Goal: Information Seeking & Learning: Learn about a topic

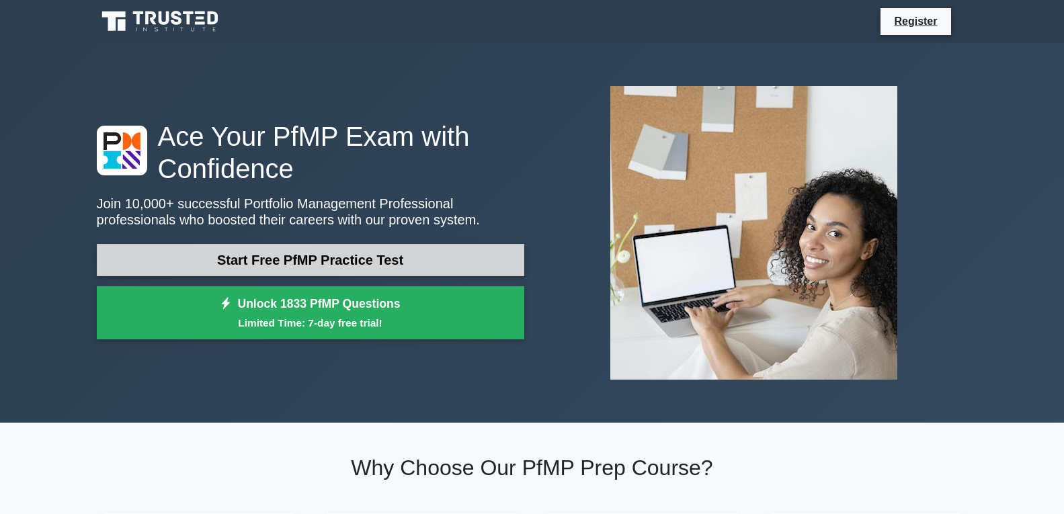
click at [322, 264] on link "Start Free PfMP Practice Test" at bounding box center [311, 260] width 428 height 32
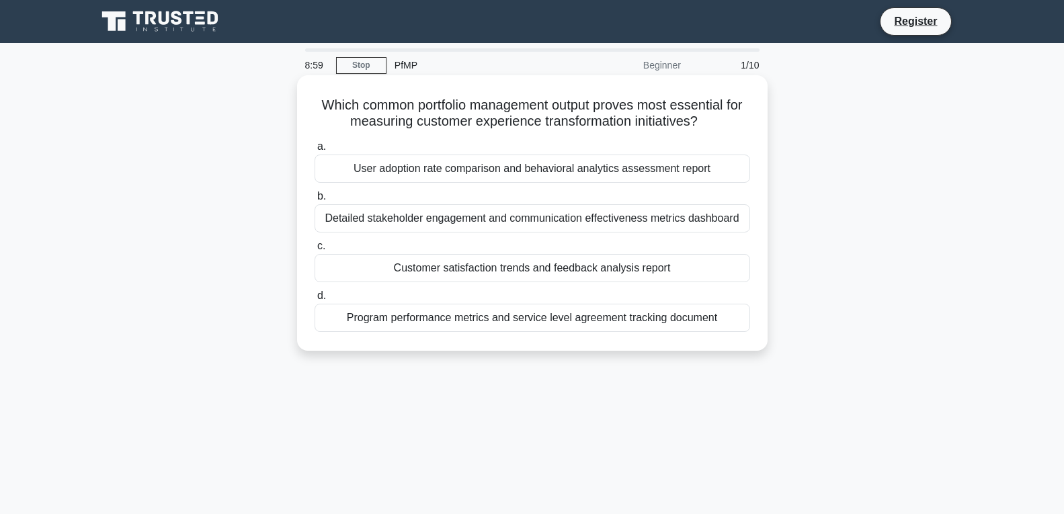
click at [547, 219] on div "Detailed stakeholder engagement and communication effectiveness metrics dashboa…" at bounding box center [533, 218] width 436 height 28
click at [315, 201] on input "b. Detailed stakeholder engagement and communication effectiveness metrics dash…" at bounding box center [315, 196] width 0 height 9
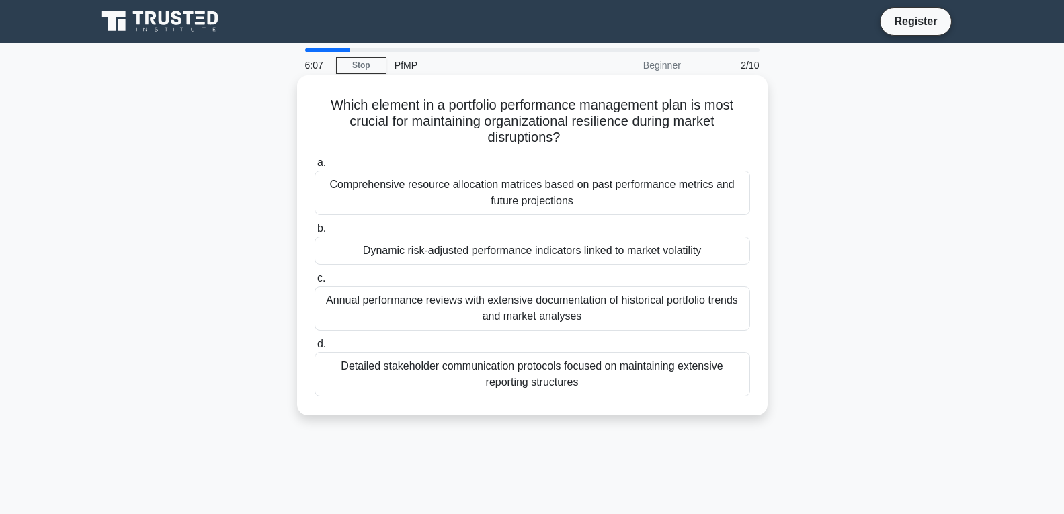
click at [549, 194] on div "Comprehensive resource allocation matrices based on past performance metrics an…" at bounding box center [533, 193] width 436 height 44
click at [315, 167] on input "a. Comprehensive resource allocation matrices based on past performance metrics…" at bounding box center [315, 163] width 0 height 9
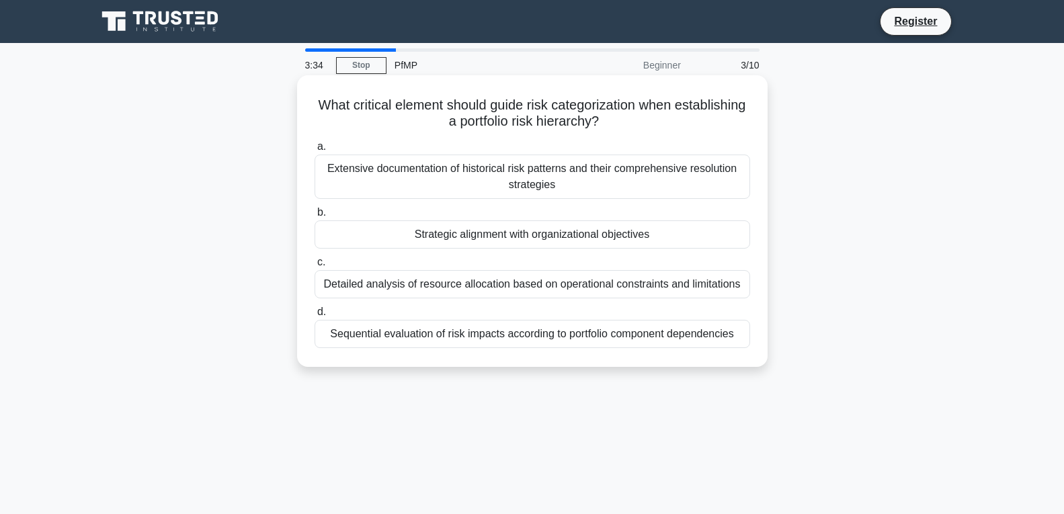
click at [588, 329] on div "Sequential evaluation of risk impacts according to portfolio component dependen…" at bounding box center [533, 334] width 436 height 28
click at [315, 317] on input "d. Sequential evaluation of risk impacts according to portfolio component depen…" at bounding box center [315, 312] width 0 height 9
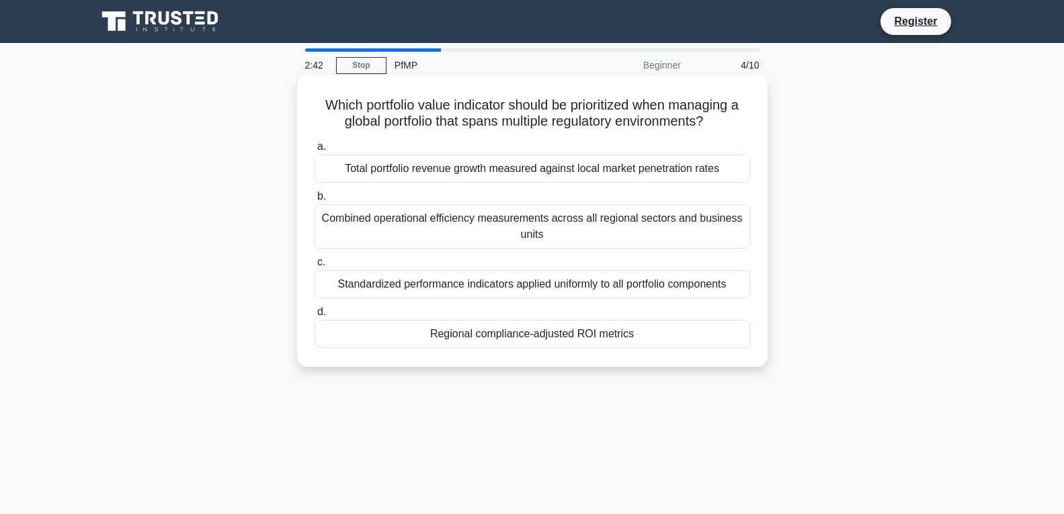
click at [567, 288] on div "Standardized performance indicators applied uniformly to all portfolio componen…" at bounding box center [533, 284] width 436 height 28
click at [315, 267] on input "c. Standardized performance indicators applied uniformly to all portfolio compo…" at bounding box center [315, 262] width 0 height 9
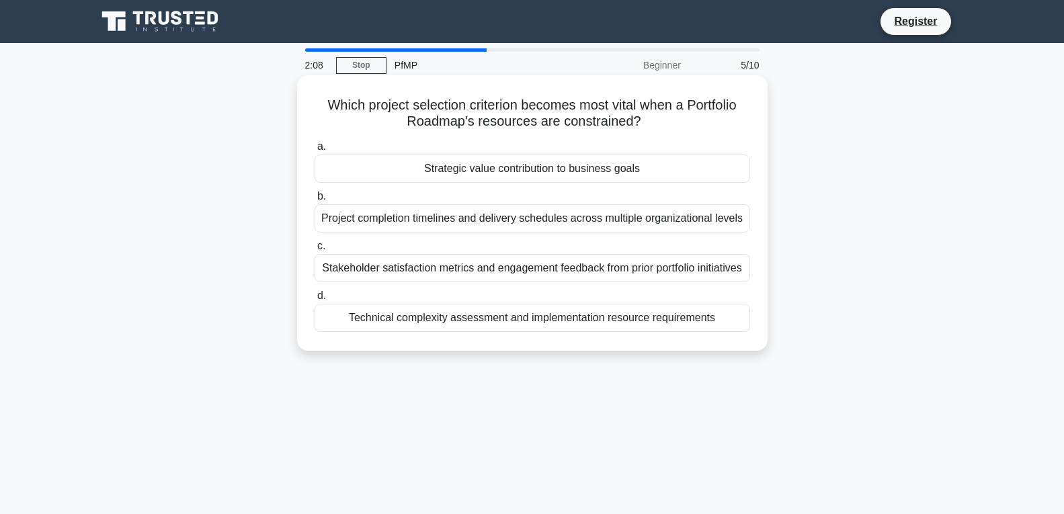
click at [490, 318] on div "Technical complexity assessment and implementation resource requirements" at bounding box center [533, 318] width 436 height 28
click at [315, 301] on input "d. Technical complexity assessment and implementation resource requirements" at bounding box center [315, 296] width 0 height 9
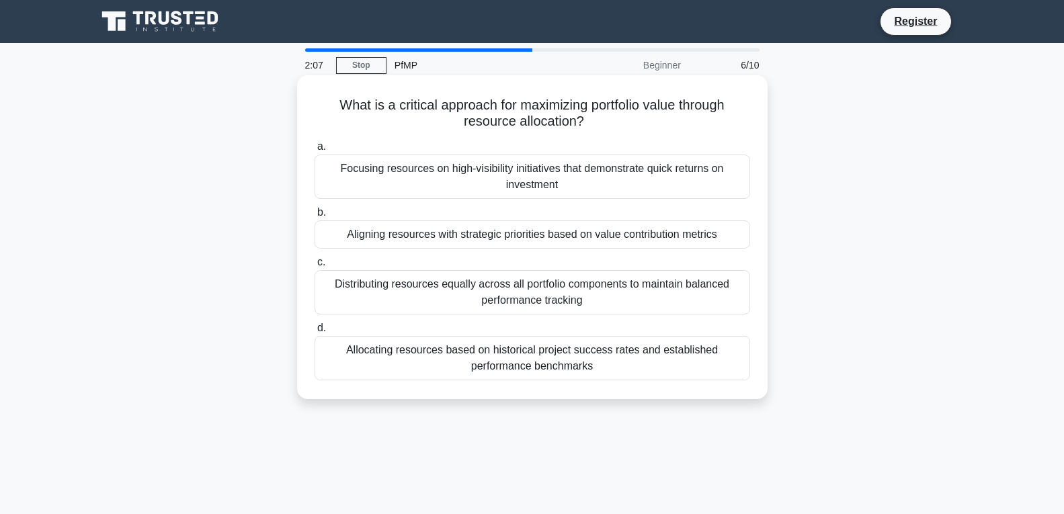
click at [562, 279] on div "Distributing resources equally across all portfolio components to maintain bala…" at bounding box center [533, 292] width 436 height 44
click at [315, 267] on input "c. Distributing resources equally across all portfolio components to maintain b…" at bounding box center [315, 262] width 0 height 9
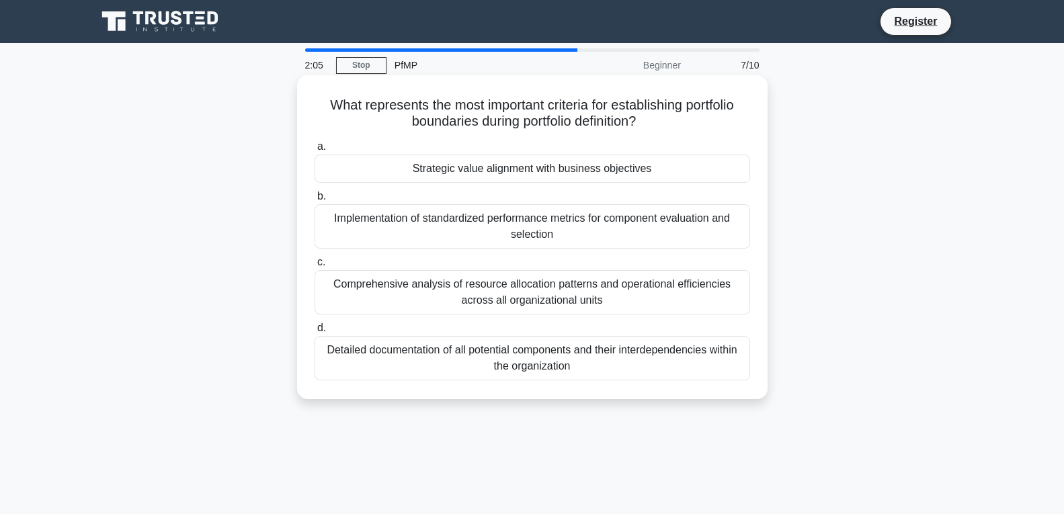
click at [624, 172] on div "Strategic value alignment with business objectives" at bounding box center [533, 169] width 436 height 28
click at [315, 151] on input "a. Strategic value alignment with business objectives" at bounding box center [315, 147] width 0 height 9
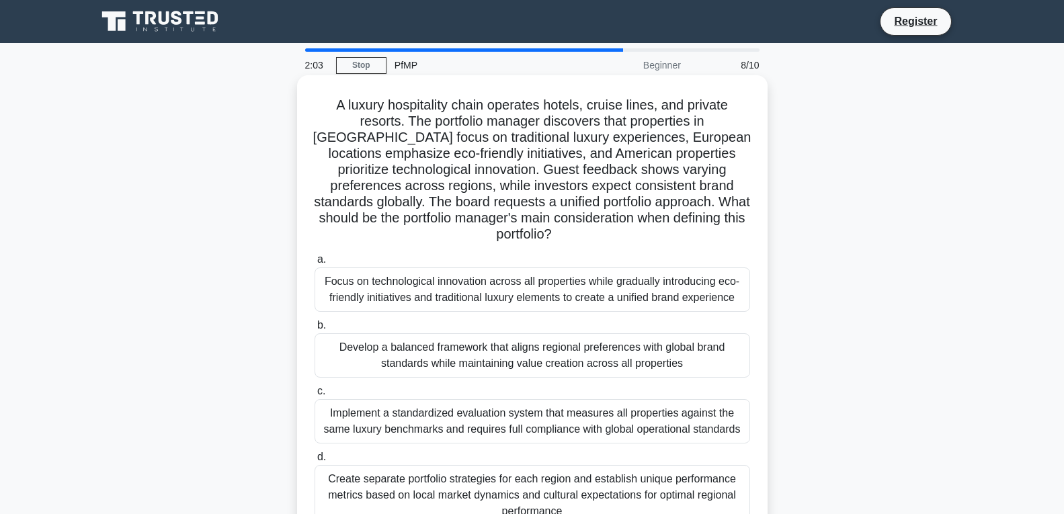
click at [584, 354] on div "Develop a balanced framework that aligns regional preferences with global brand…" at bounding box center [533, 355] width 436 height 44
click at [315, 330] on input "b. Develop a balanced framework that aligns regional preferences with global br…" at bounding box center [315, 325] width 0 height 9
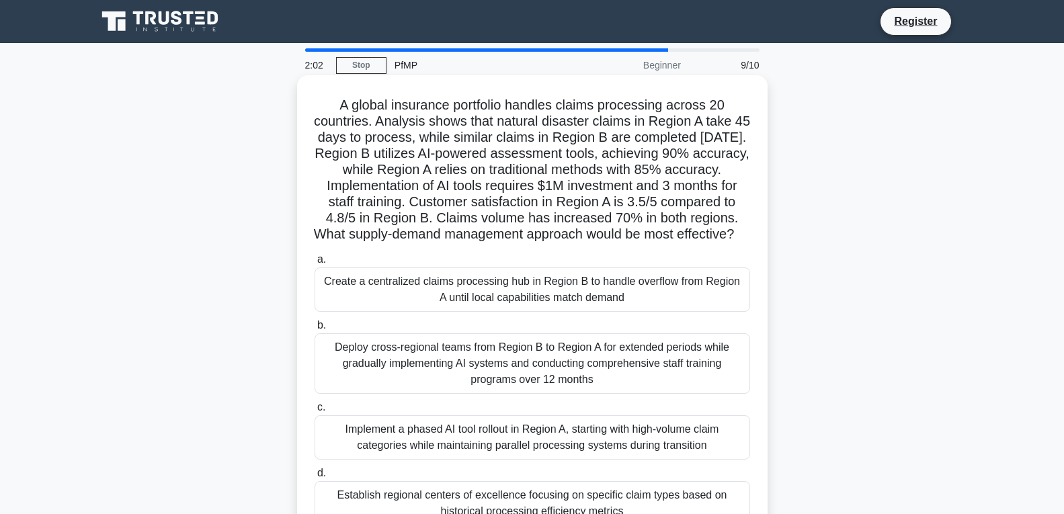
click at [567, 390] on div "Deploy cross-regional teams from Region B to Region A for extended periods whil…" at bounding box center [533, 363] width 436 height 61
click at [315, 330] on input "b. Deploy cross-regional teams from Region B to Region A for extended periods w…" at bounding box center [315, 325] width 0 height 9
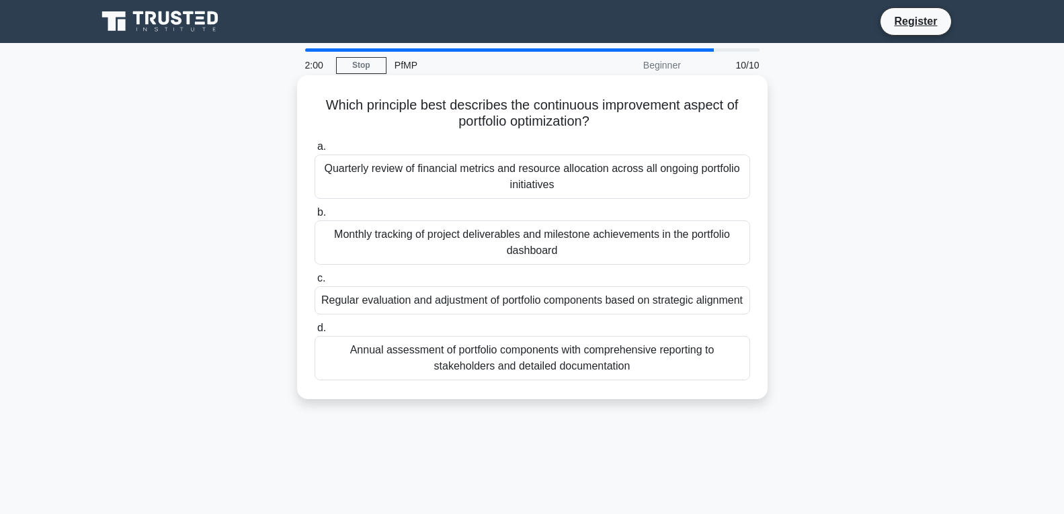
click at [550, 366] on div "Annual assessment of portfolio components with comprehensive reporting to stake…" at bounding box center [533, 358] width 436 height 44
click at [315, 333] on input "d. Annual assessment of portfolio components with comprehensive reporting to st…" at bounding box center [315, 328] width 0 height 9
